Goal: Complete application form

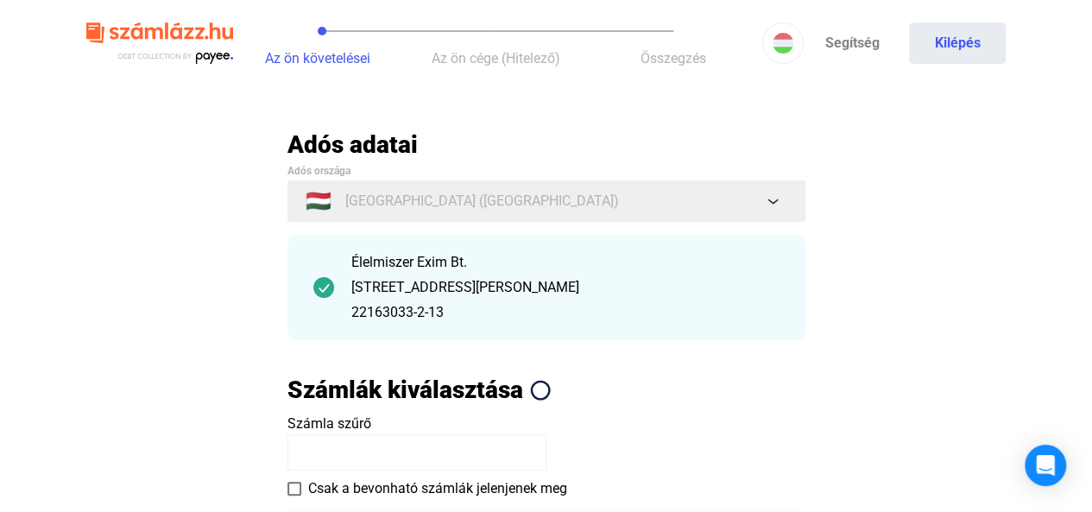
scroll to position [280, 0]
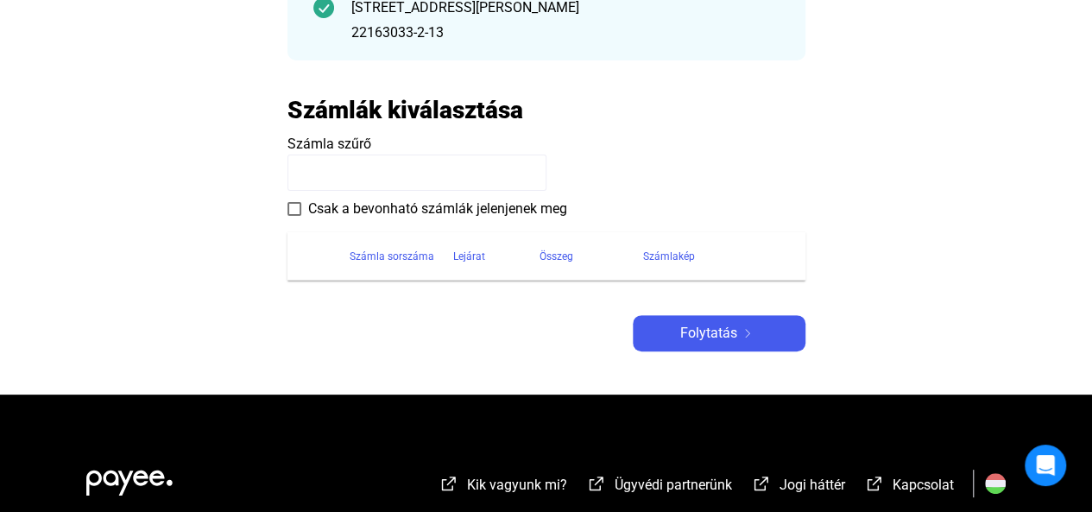
click at [470, 173] on input at bounding box center [416, 172] width 259 height 36
click at [544, 248] on div "Összeg" at bounding box center [556, 256] width 34 height 21
click at [780, 268] on th "Számlakép" at bounding box center [724, 256] width 162 height 48
drag, startPoint x: 780, startPoint y: 268, endPoint x: 706, endPoint y: 256, distance: 75.2
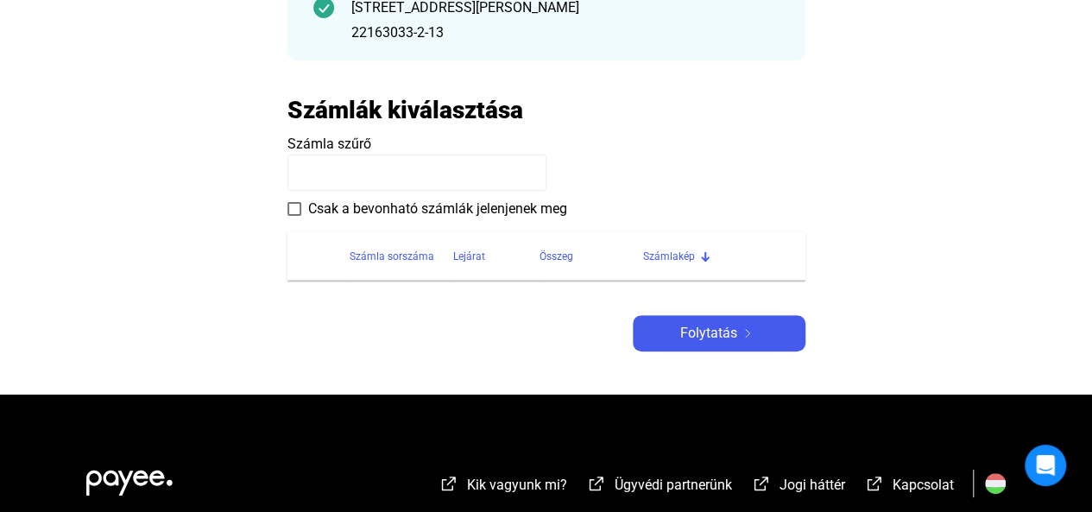
click at [706, 256] on th "Számlakép" at bounding box center [724, 256] width 162 height 48
click at [706, 256] on div at bounding box center [705, 256] width 10 height 10
click at [706, 256] on div at bounding box center [705, 254] width 10 height 10
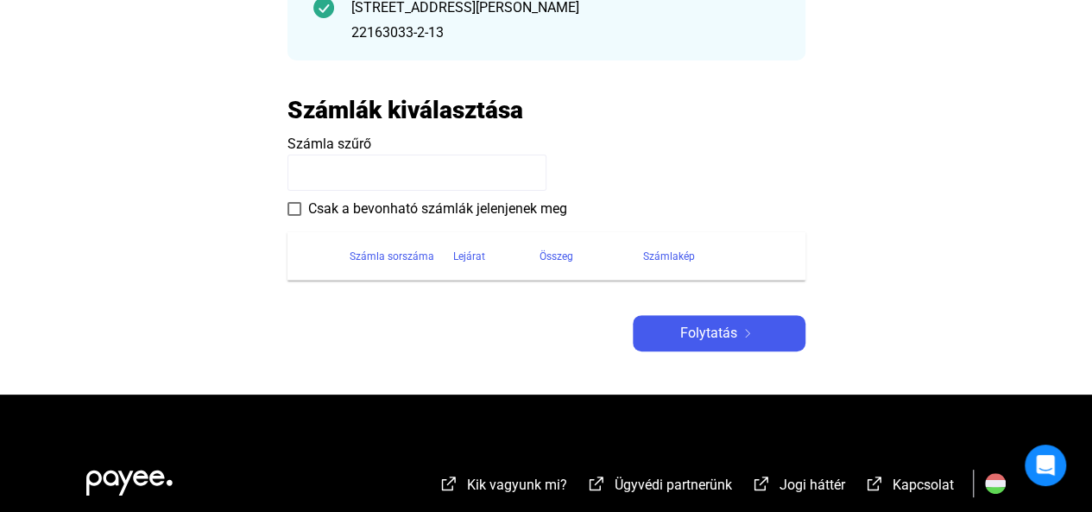
click at [706, 256] on div at bounding box center [705, 256] width 10 height 10
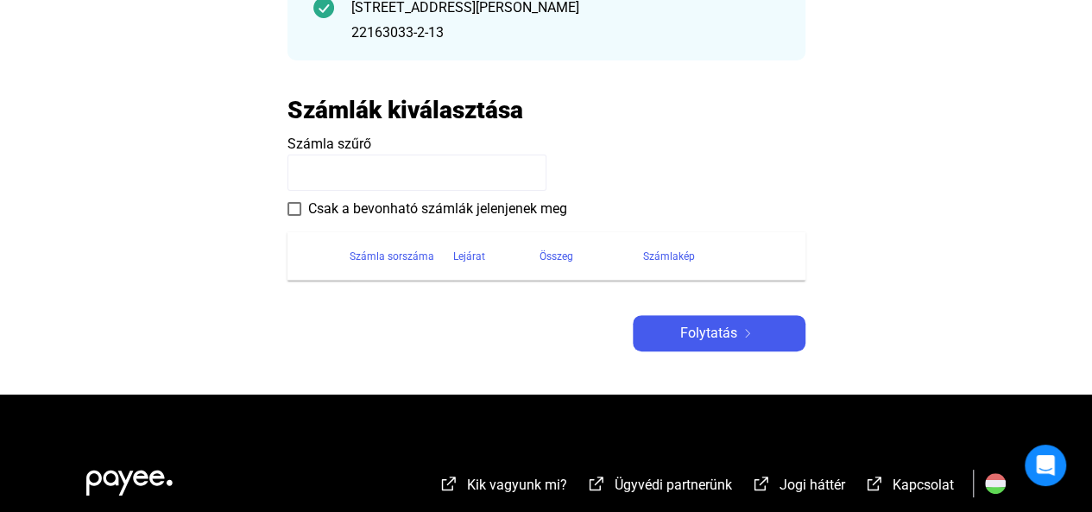
click at [706, 256] on div at bounding box center [705, 256] width 10 height 10
click at [677, 256] on div "Számlakép" at bounding box center [669, 256] width 52 height 21
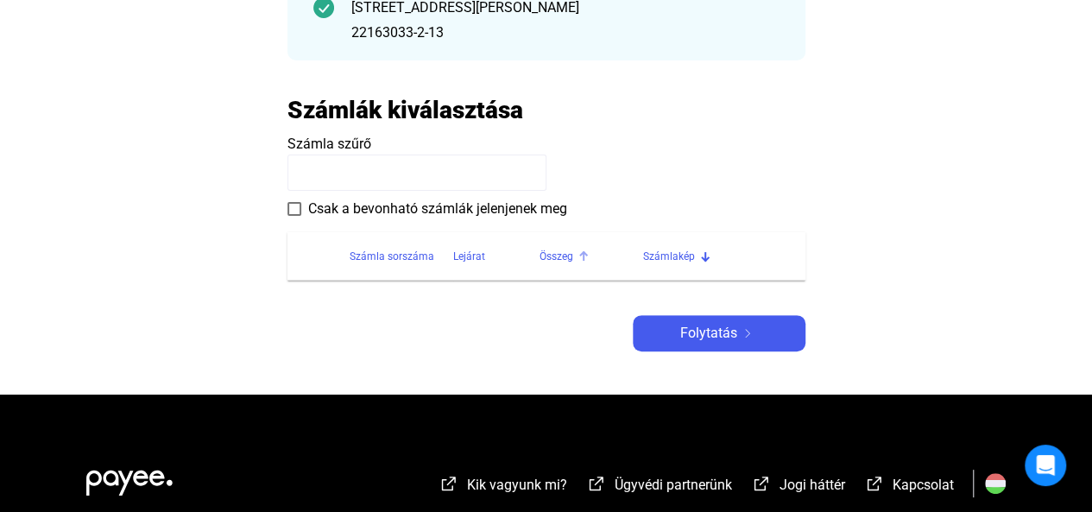
click at [562, 254] on div "Összeg" at bounding box center [556, 256] width 34 height 21
click at [495, 253] on div at bounding box center [497, 253] width 5 height 5
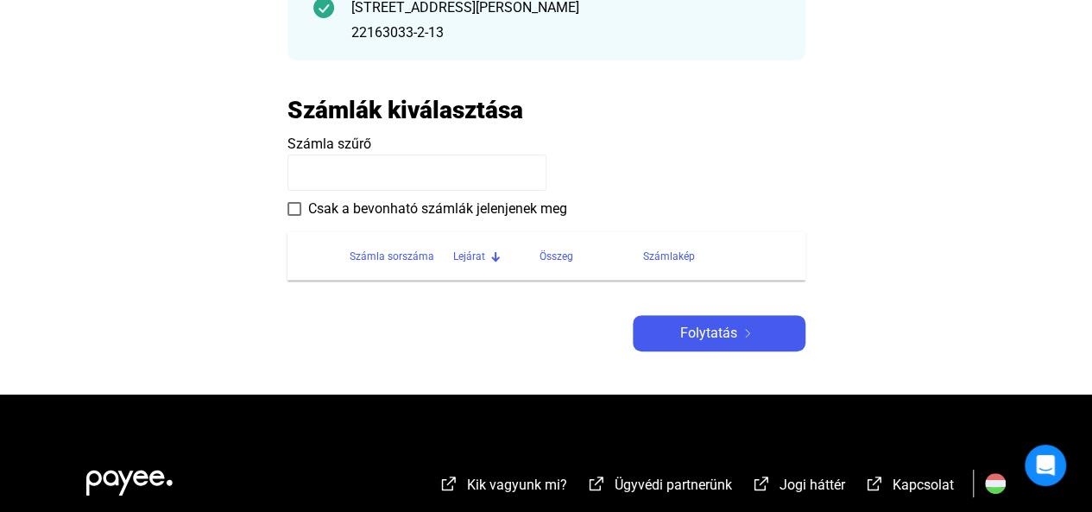
click at [495, 253] on div at bounding box center [495, 256] width 10 height 10
click at [382, 249] on div "Számla sorszáma" at bounding box center [392, 256] width 85 height 21
click at [423, 260] on div "Számla sorszáma" at bounding box center [392, 256] width 85 height 21
click at [364, 168] on input at bounding box center [416, 172] width 259 height 36
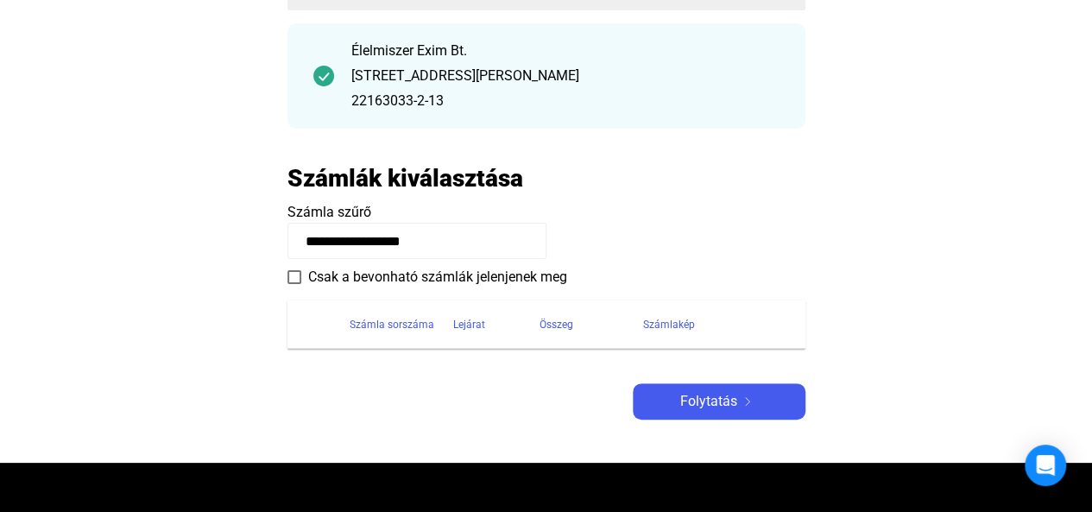
scroll to position [209, 0]
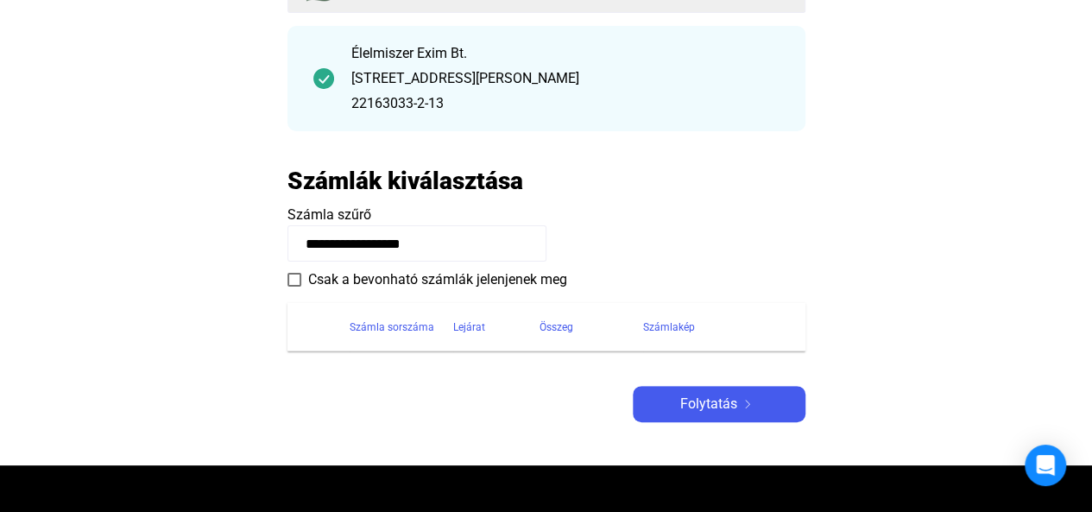
click at [652, 237] on payee-form-field "**********" at bounding box center [546, 233] width 518 height 57
click at [732, 403] on span "Folytatás" at bounding box center [708, 404] width 57 height 21
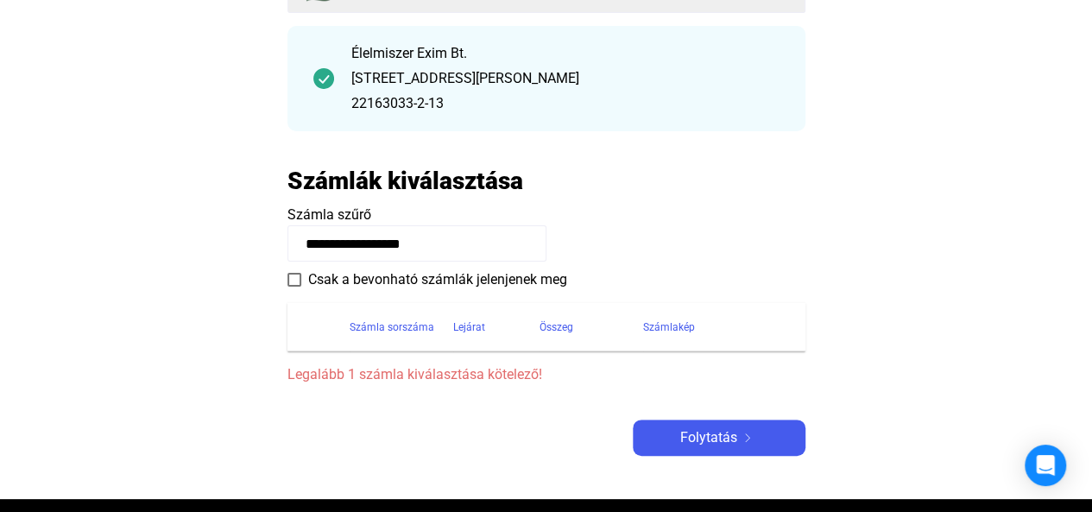
click at [429, 243] on input "**********" at bounding box center [416, 243] width 259 height 36
type input "*"
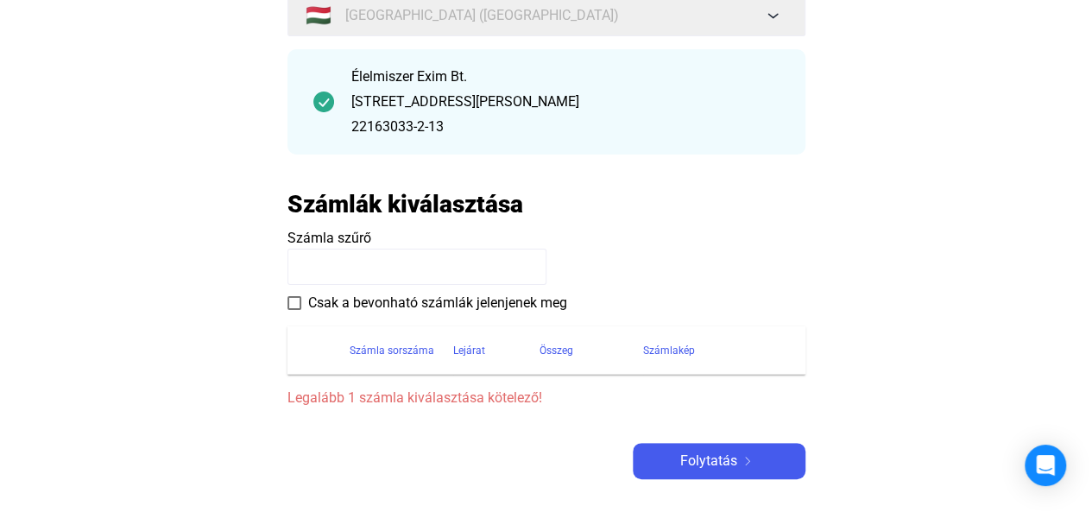
scroll to position [187, 0]
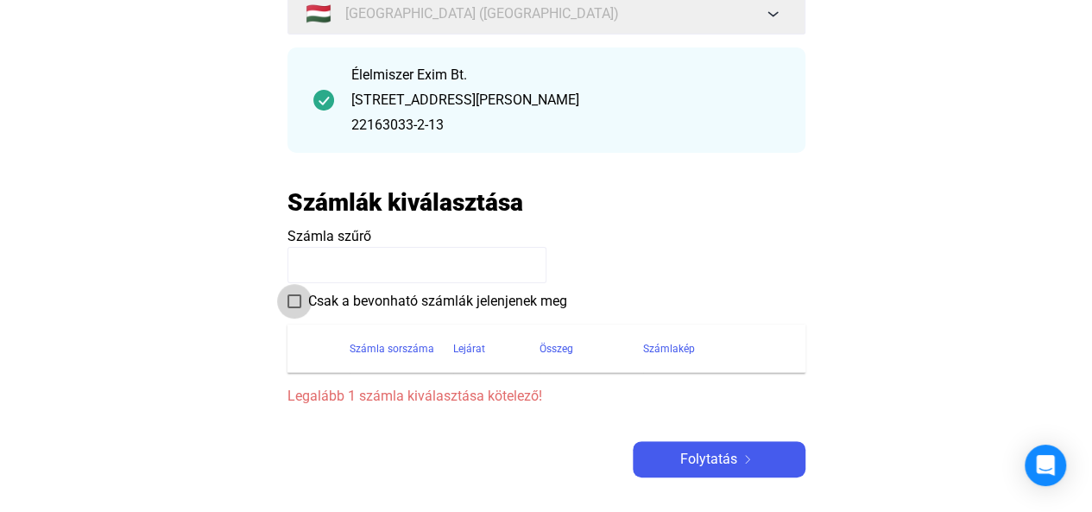
click at [477, 293] on span "Csak a bevonható számlák jelenjenek meg" at bounding box center [437, 301] width 259 height 21
click at [700, 457] on span "Folytatás" at bounding box center [708, 459] width 57 height 21
click at [402, 267] on input at bounding box center [416, 265] width 259 height 36
click at [564, 346] on div "Összeg" at bounding box center [556, 348] width 34 height 21
click at [409, 263] on input at bounding box center [416, 265] width 259 height 36
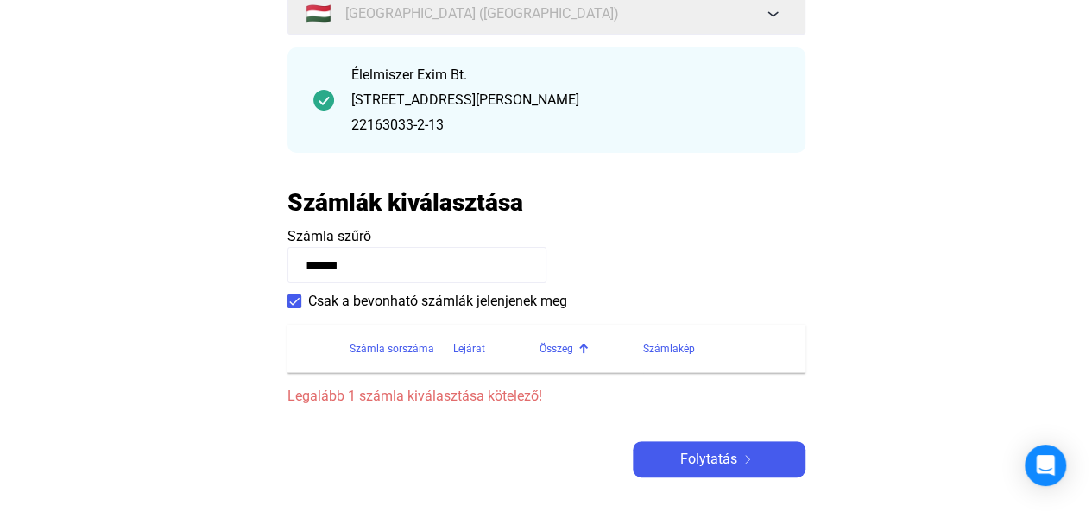
click at [639, 256] on payee-form-field "Számla szűrő ******" at bounding box center [546, 254] width 518 height 57
click at [728, 455] on span "Folytatás" at bounding box center [708, 459] width 57 height 21
click at [295, 300] on span at bounding box center [294, 301] width 14 height 14
click at [692, 458] on span "Folytatás" at bounding box center [708, 459] width 57 height 21
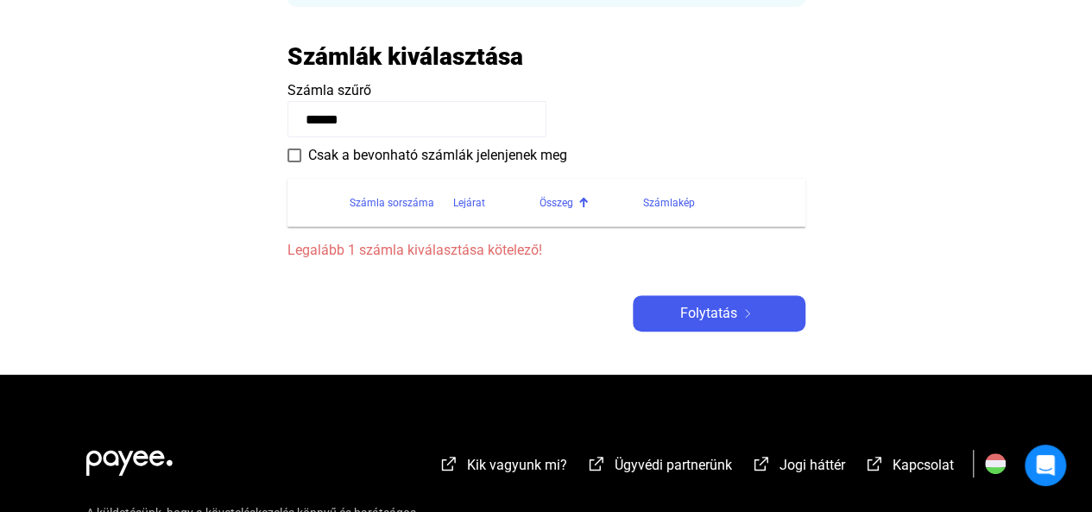
scroll to position [293, 0]
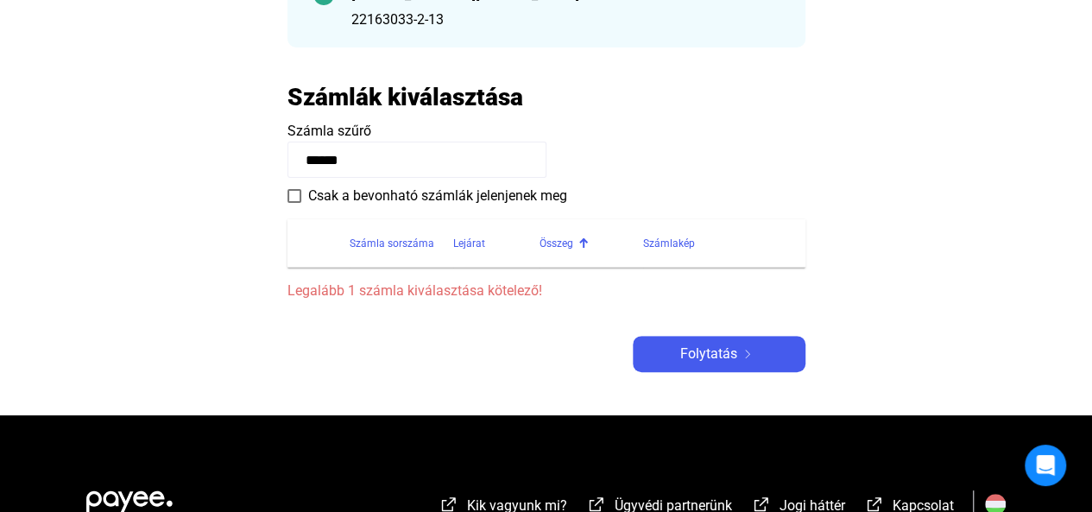
click at [438, 168] on input "******" at bounding box center [416, 160] width 259 height 36
type input "*"
click at [1030, 476] on div "Open Intercom Messenger" at bounding box center [1046, 466] width 46 height 46
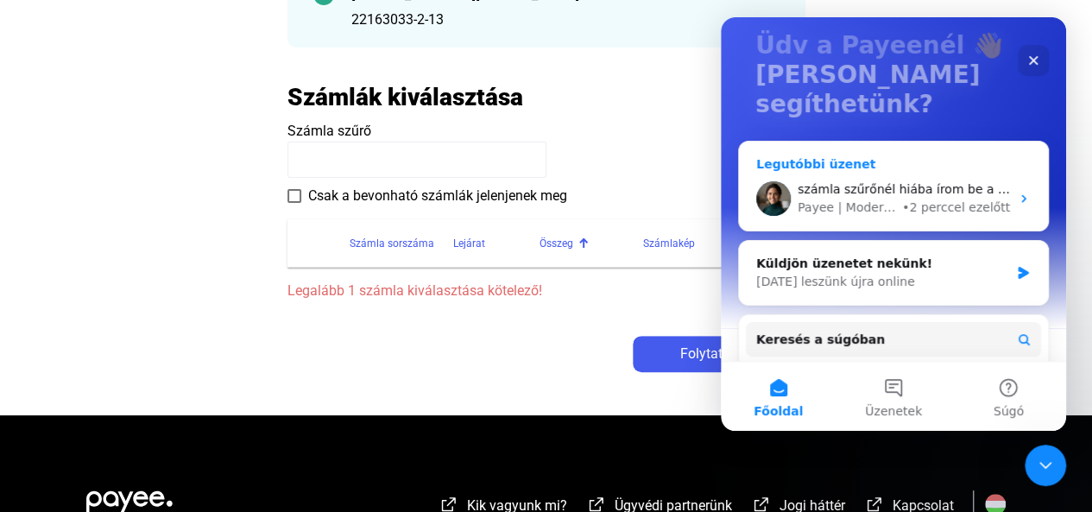
scroll to position [109, 0]
click at [1017, 192] on icon "Intercom messenger" at bounding box center [1024, 199] width 14 height 14
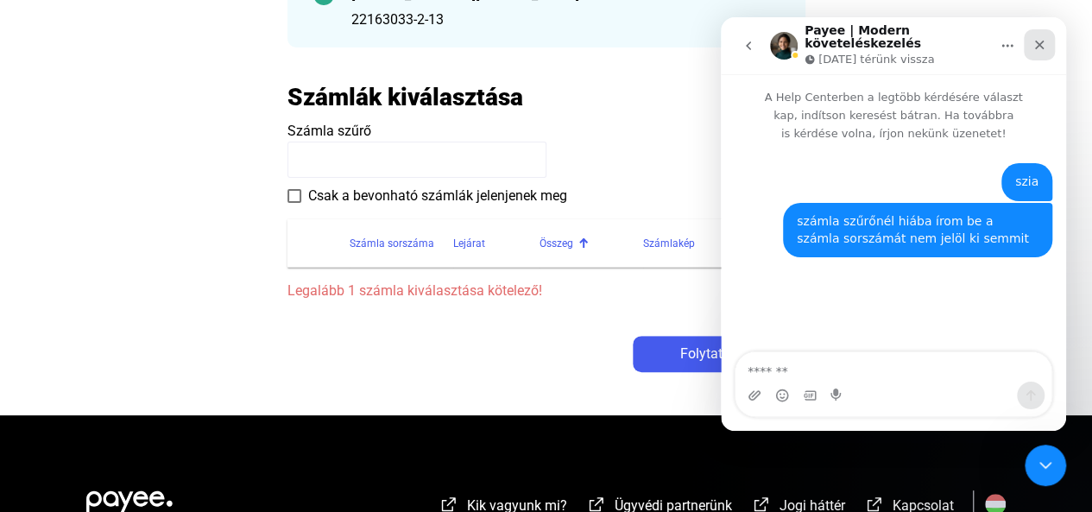
click at [1036, 41] on icon "Bezárás" at bounding box center [1039, 45] width 9 height 9
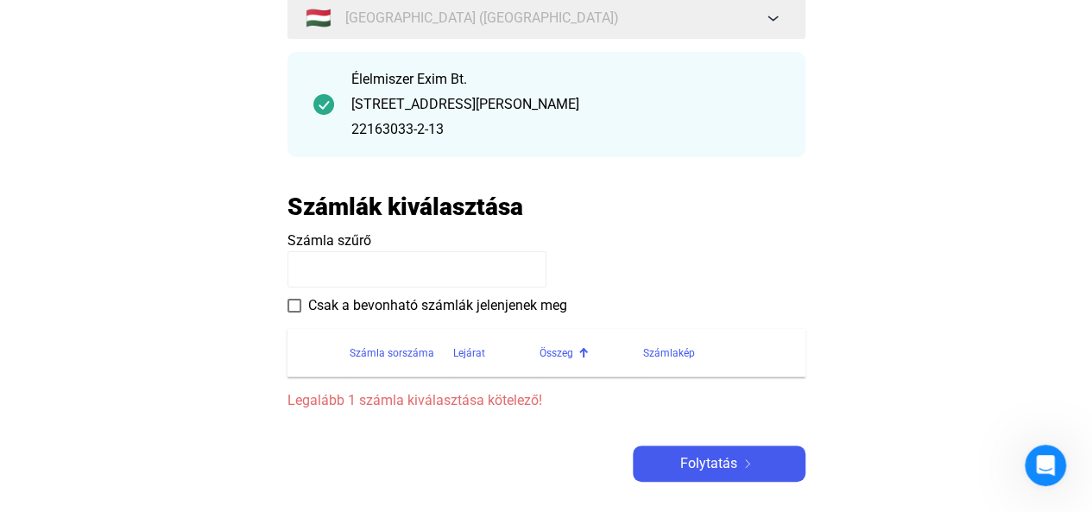
scroll to position [184, 0]
click at [297, 354] on th at bounding box center [318, 352] width 62 height 48
